Goal: Check status: Check status

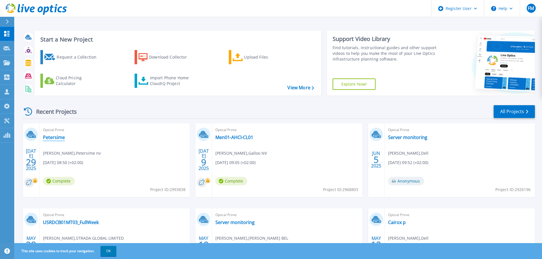
click at [50, 137] on link "Petersime" at bounding box center [54, 138] width 22 height 6
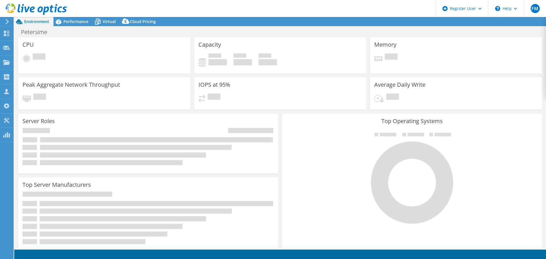
select select "EULondon"
select select "EUR"
